Goal: Information Seeking & Learning: Compare options

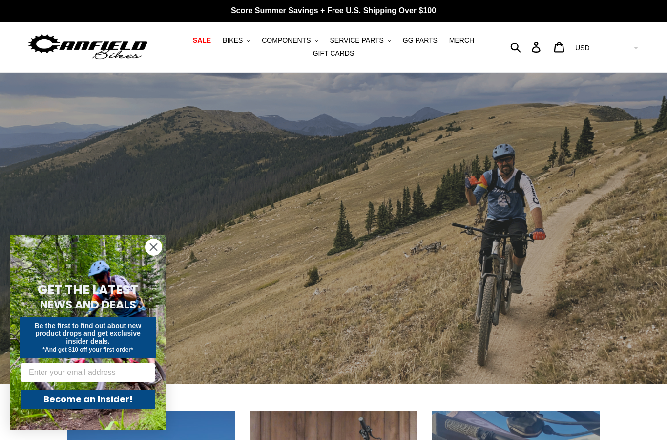
click at [149, 251] on circle "Close dialog" at bounding box center [154, 247] width 16 height 16
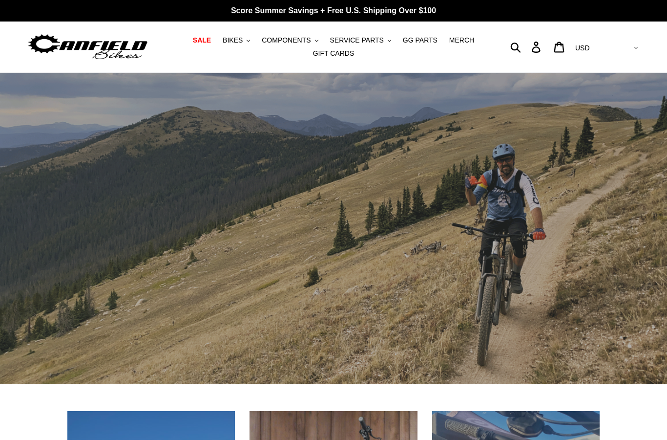
click at [243, 40] on span "BIKES" at bounding box center [233, 40] width 20 height 8
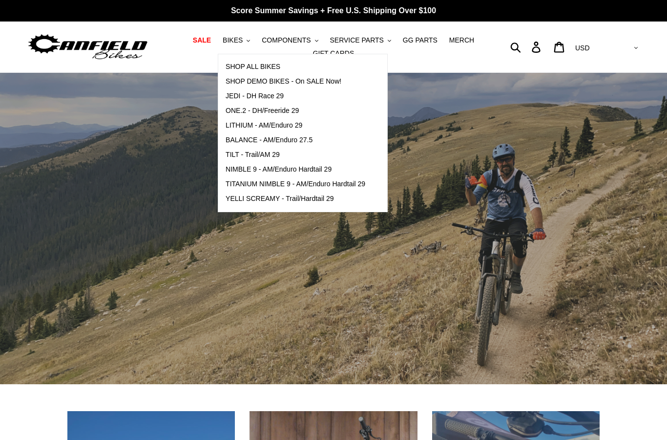
click at [279, 107] on span "ONE.2 - DH/Freeride 29" at bounding box center [262, 110] width 73 height 8
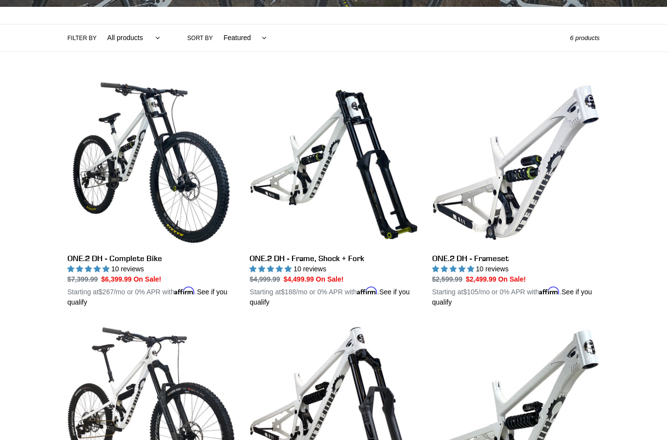
scroll to position [212, 0]
click at [503, 216] on link "ONE.2 DH - Frameset" at bounding box center [516, 193] width 168 height 229
click at [179, 197] on link "ONE.2 DH - Complete Bike" at bounding box center [151, 193] width 168 height 229
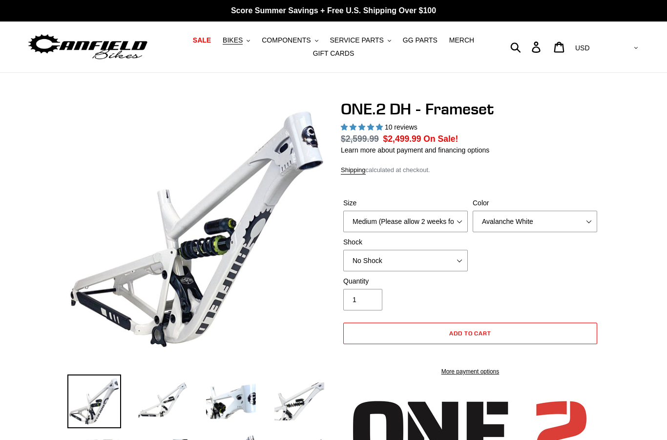
select select "highest-rating"
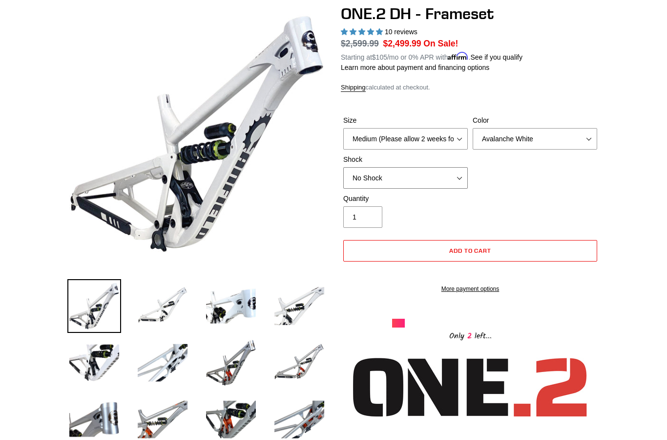
click at [440, 179] on select "No Shock Fox DHX2 Coil RockShox Vivid Coil EXT Storia LOK V3 (Custom Order)" at bounding box center [405, 178] width 125 height 21
select select "RockShox Vivid Coil"
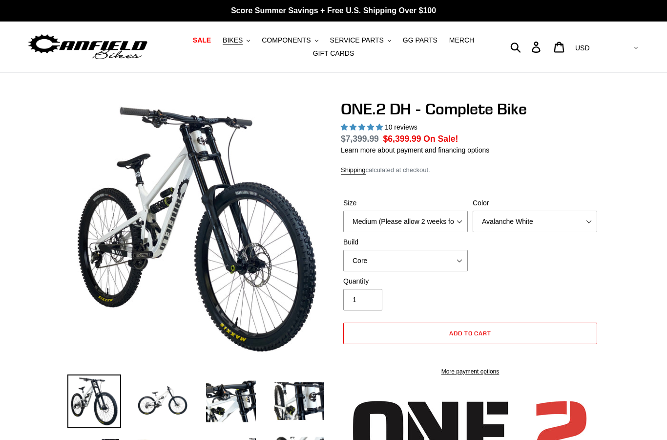
select select "highest-rating"
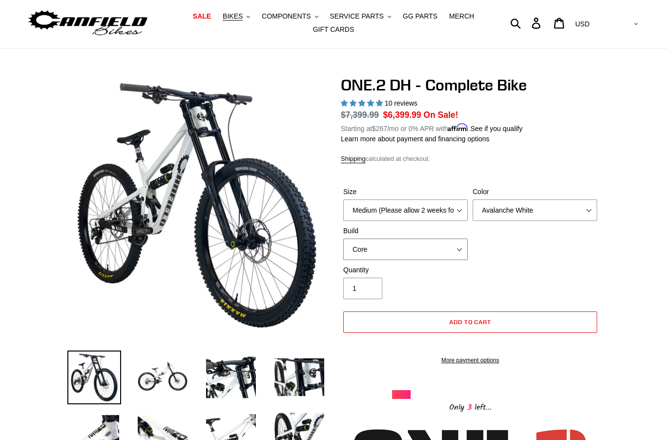
click at [451, 246] on select "Core Pro" at bounding box center [405, 249] width 125 height 21
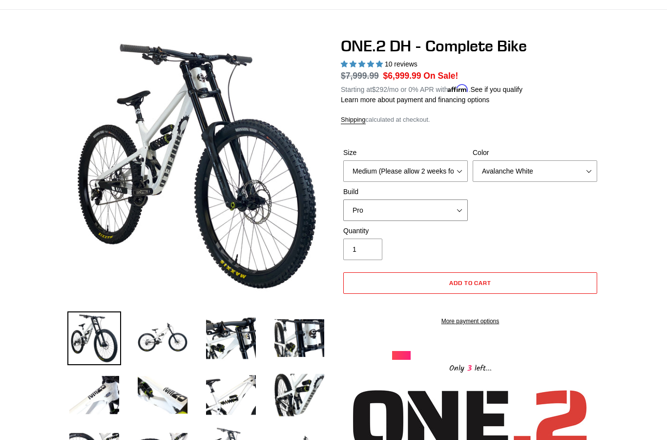
click at [451, 211] on select "Core Pro" at bounding box center [405, 209] width 125 height 21
click at [451, 206] on select "Core Pro" at bounding box center [405, 209] width 125 height 21
select select "Pro"
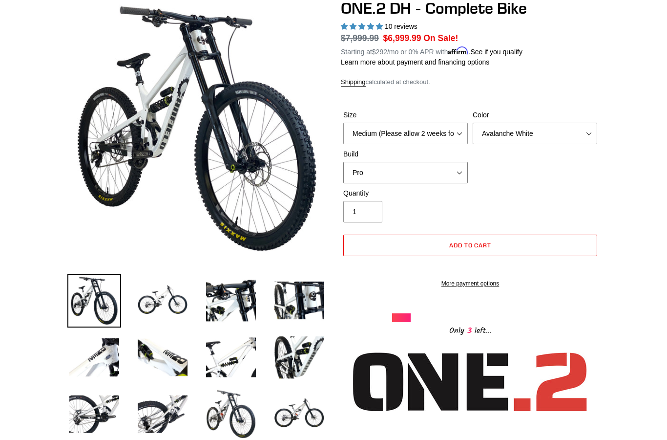
scroll to position [101, 0]
click at [163, 301] on img at bounding box center [163, 301] width 54 height 54
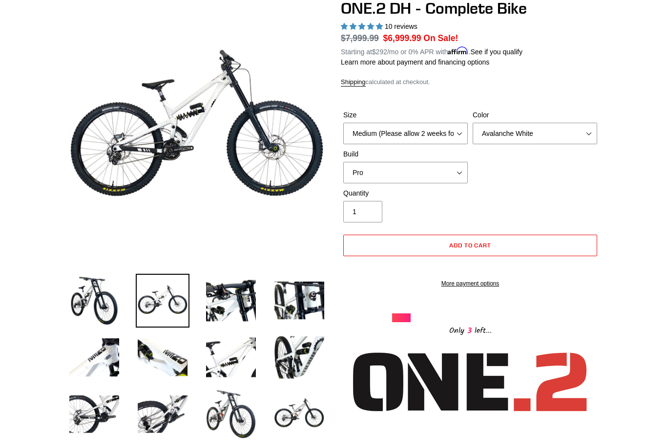
click at [225, 308] on img at bounding box center [231, 301] width 54 height 54
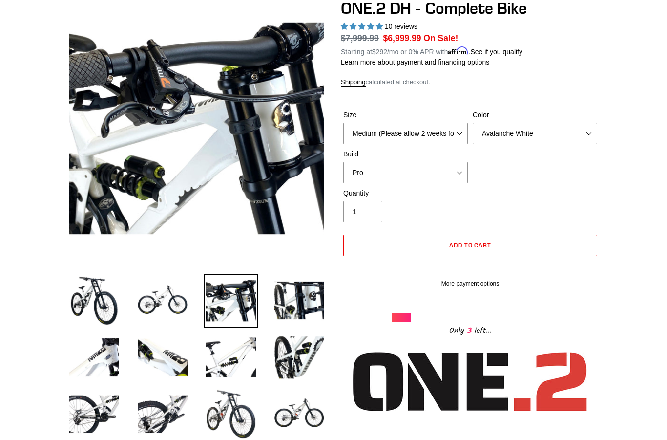
click at [299, 297] on img at bounding box center [300, 301] width 54 height 54
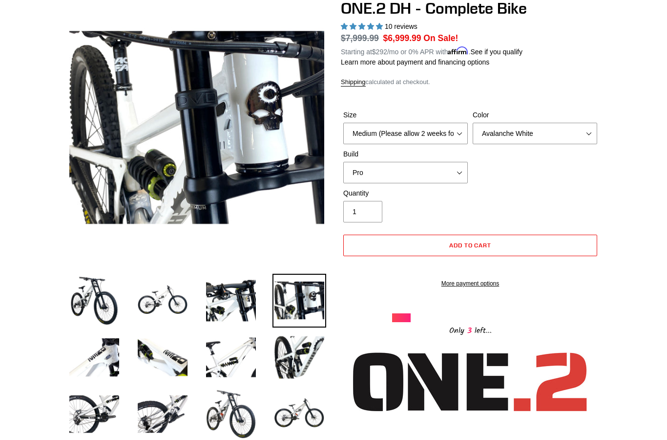
click at [302, 347] on img at bounding box center [300, 357] width 54 height 54
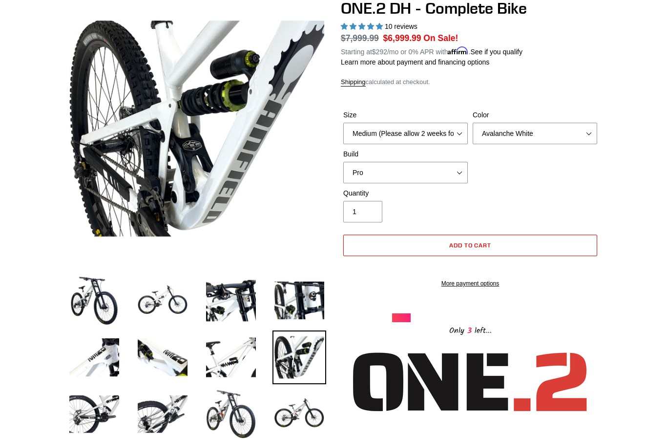
click at [232, 349] on img at bounding box center [231, 357] width 54 height 54
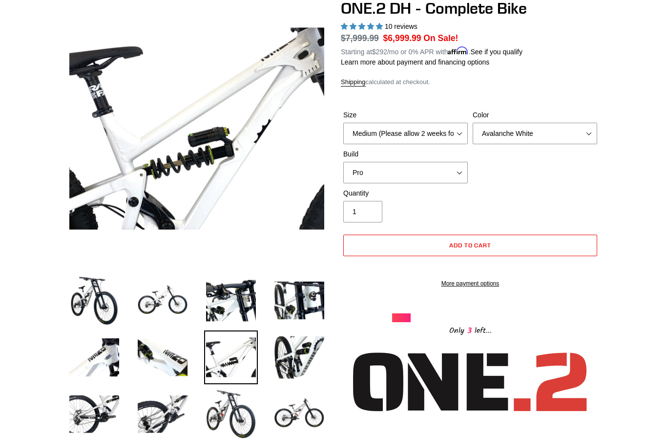
click at [181, 354] on img at bounding box center [163, 357] width 54 height 54
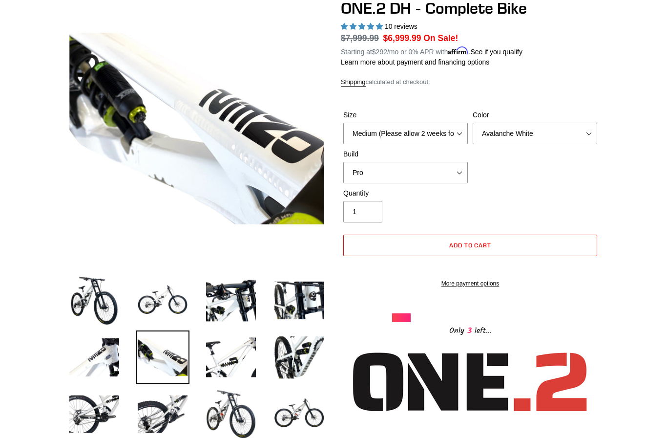
click at [120, 354] on img at bounding box center [94, 357] width 54 height 54
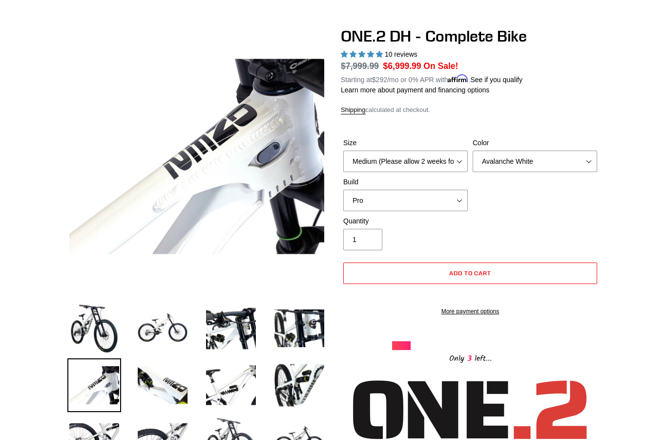
scroll to position [73, 0]
click at [581, 156] on select "Avalanche White Bentonite Grey" at bounding box center [535, 160] width 125 height 21
select select "Bentonite Grey"
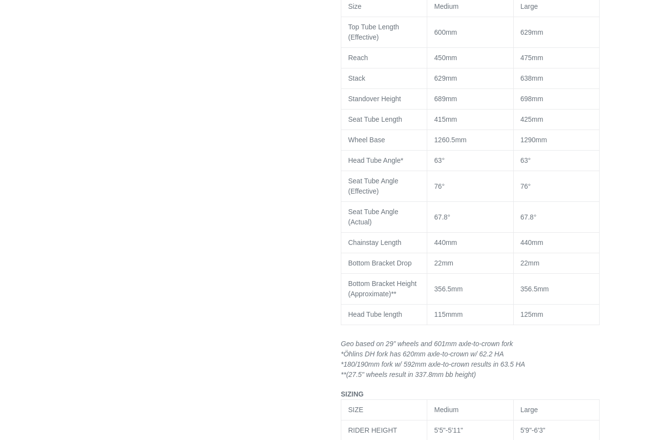
scroll to position [1367, 0]
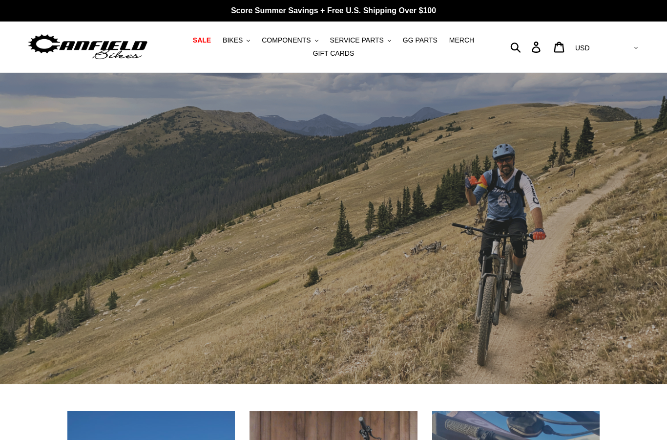
click at [243, 40] on span "BIKES" at bounding box center [233, 40] width 20 height 8
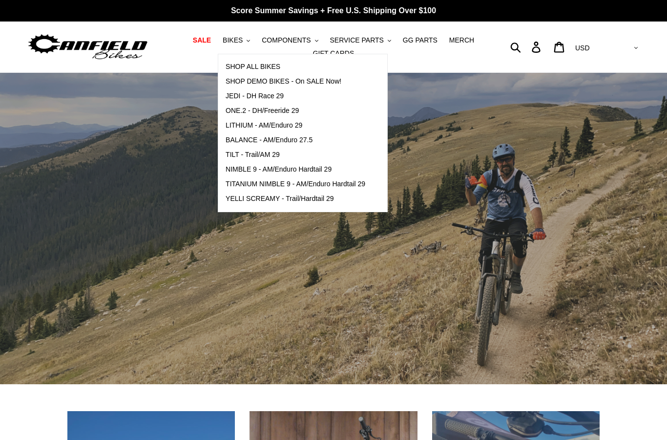
click at [273, 93] on span "JEDI - DH Race 29" at bounding box center [255, 96] width 58 height 8
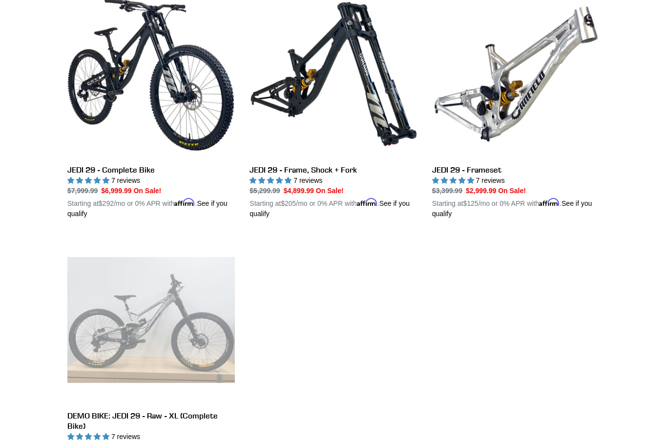
scroll to position [299, 0]
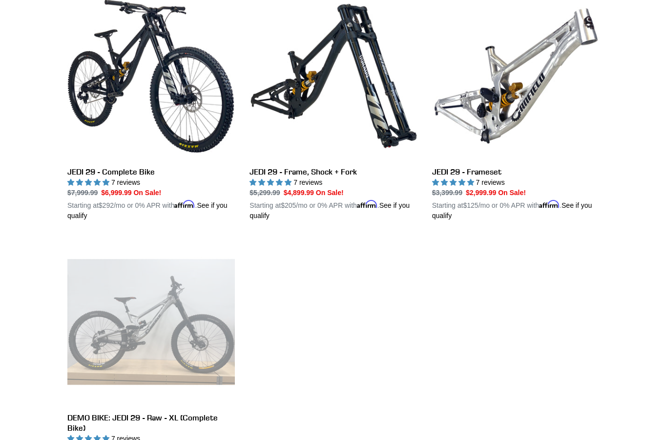
click at [208, 112] on link "JEDI 29 - Complete Bike" at bounding box center [151, 106] width 168 height 229
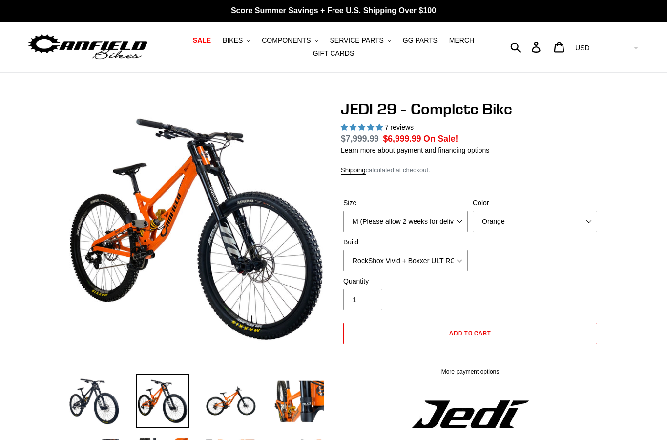
select select "highest-rating"
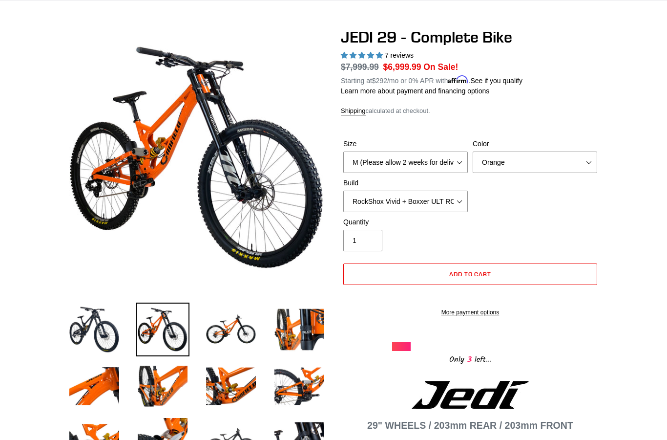
scroll to position [71, 0]
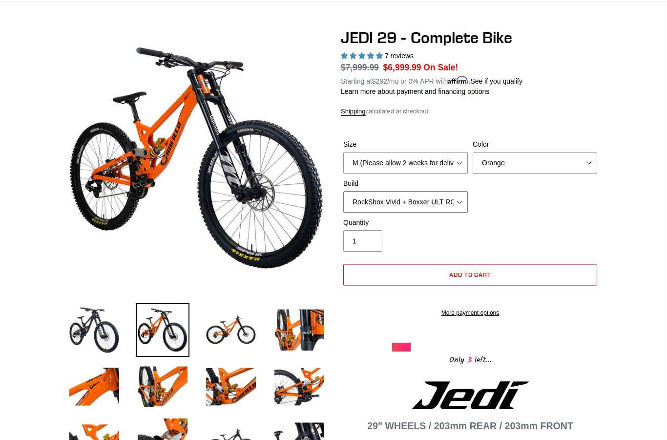
click at [449, 200] on select "RockShox Vivid + Boxxer ULT RC2 C3 200 + SRAM XO RockShox Vivid + Boxxer ULT RC…" at bounding box center [405, 201] width 125 height 21
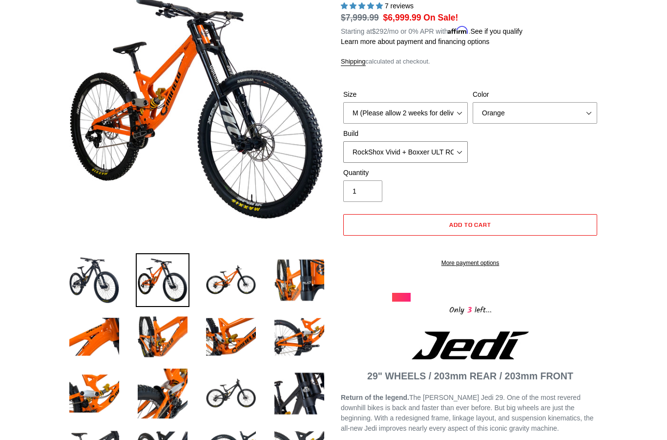
scroll to position [125, 0]
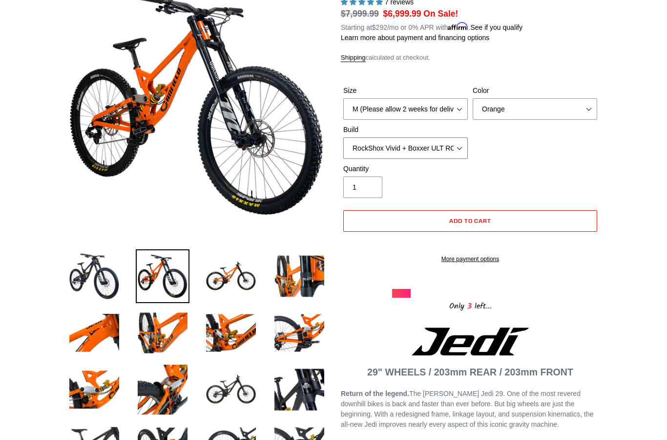
click at [444, 145] on select "RockShox Vivid + Boxxer ULT RC2 C3 200 + SRAM XO RockShox Vivid + Boxxer ULT RC…" at bounding box center [405, 147] width 125 height 21
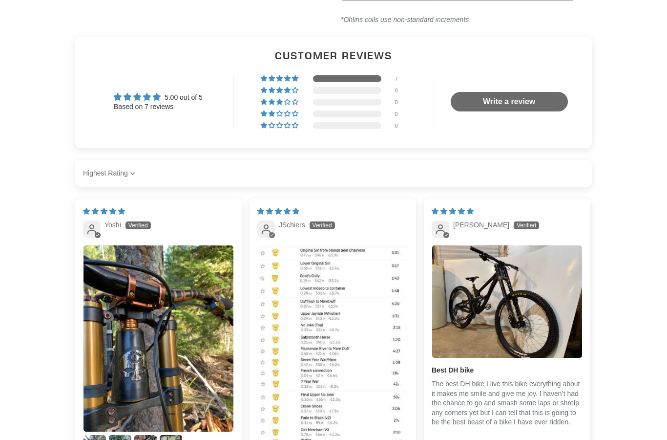
scroll to position [2253, 0]
